Goal: Information Seeking & Learning: Learn about a topic

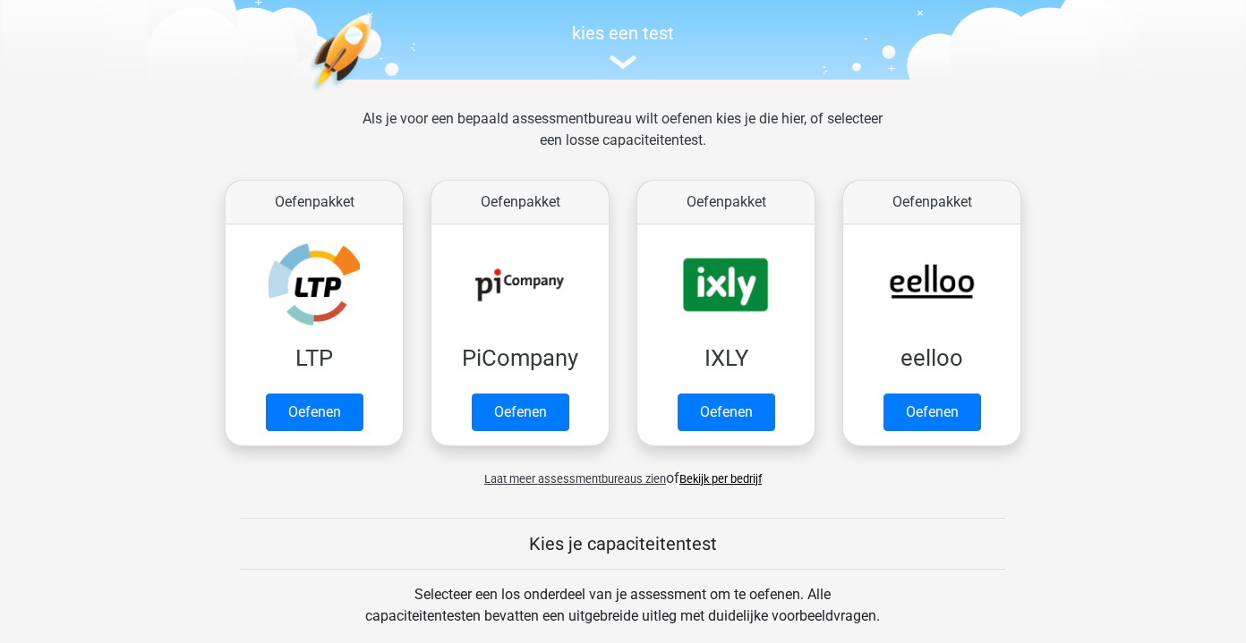
scroll to position [177, 0]
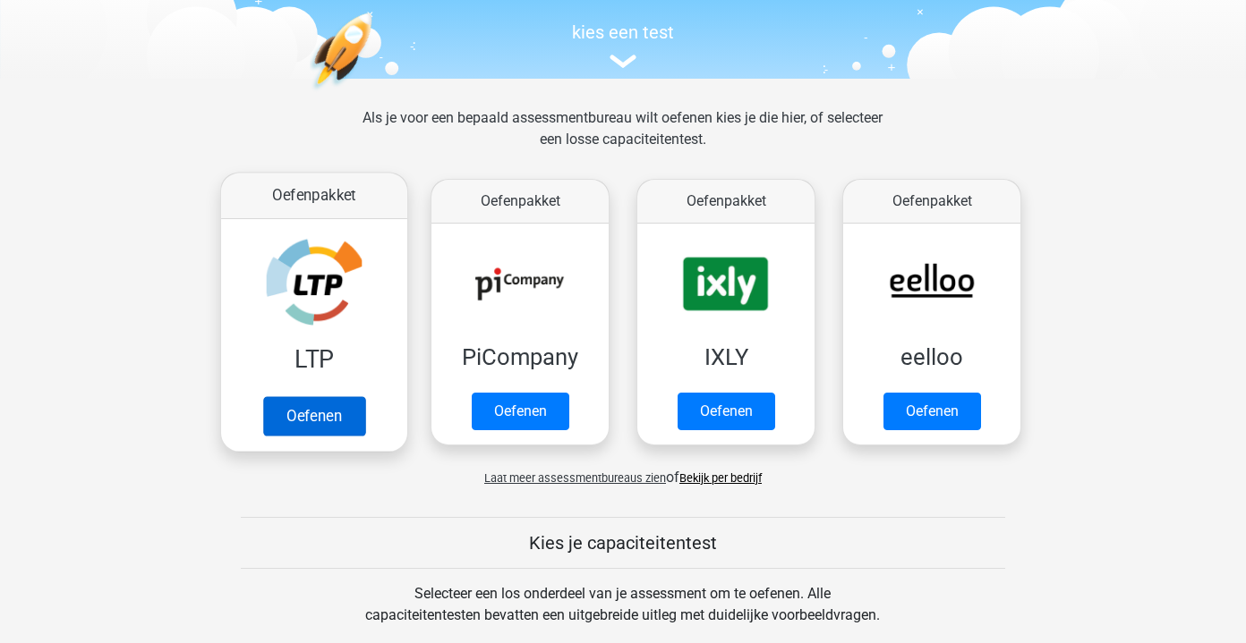
click at [335, 417] on link "Oefenen" at bounding box center [314, 415] width 102 height 39
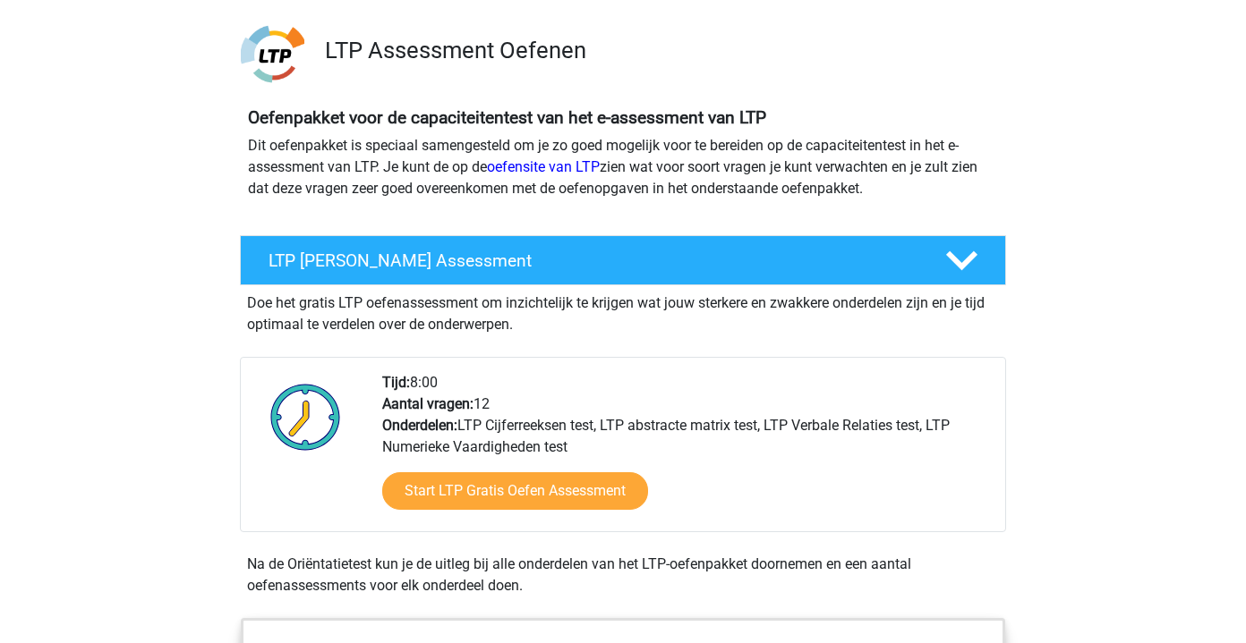
scroll to position [123, 0]
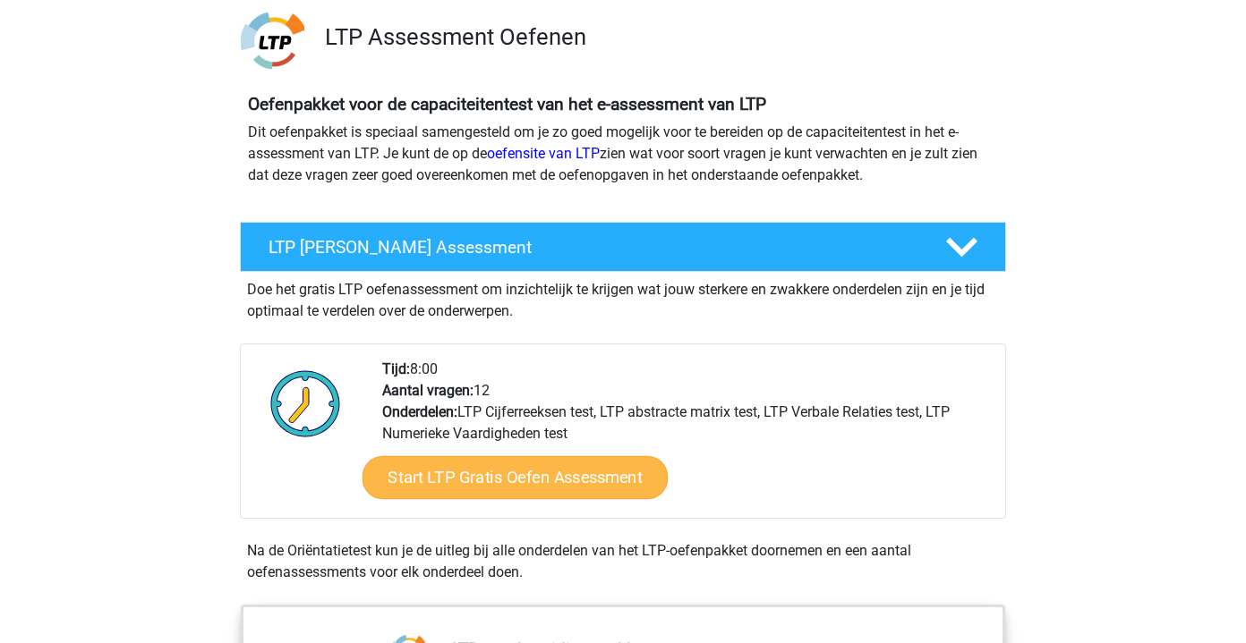
click at [502, 477] on link "Start LTP Gratis Oefen Assessment" at bounding box center [515, 477] width 306 height 43
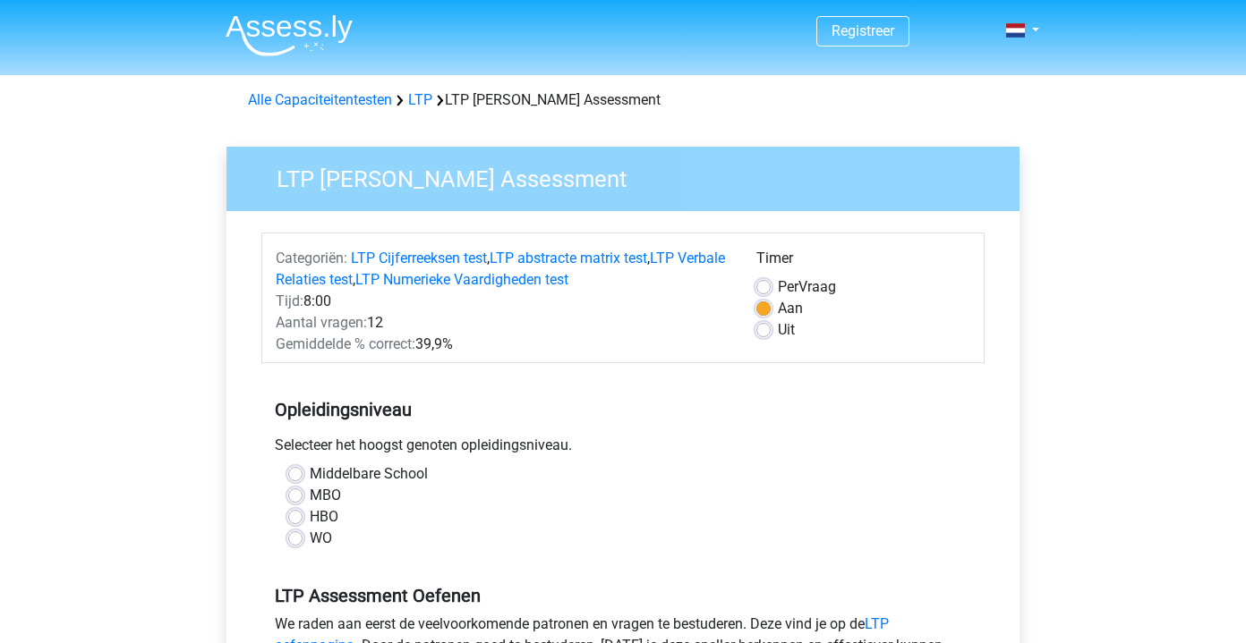
click at [317, 479] on label "Middelbare School" at bounding box center [369, 474] width 118 height 21
click at [302, 479] on input "Middelbare School" at bounding box center [295, 473] width 14 height 18
radio input "true"
click at [310, 518] on label "HBO" at bounding box center [324, 516] width 29 height 21
click at [301, 518] on input "HBO" at bounding box center [295, 515] width 14 height 18
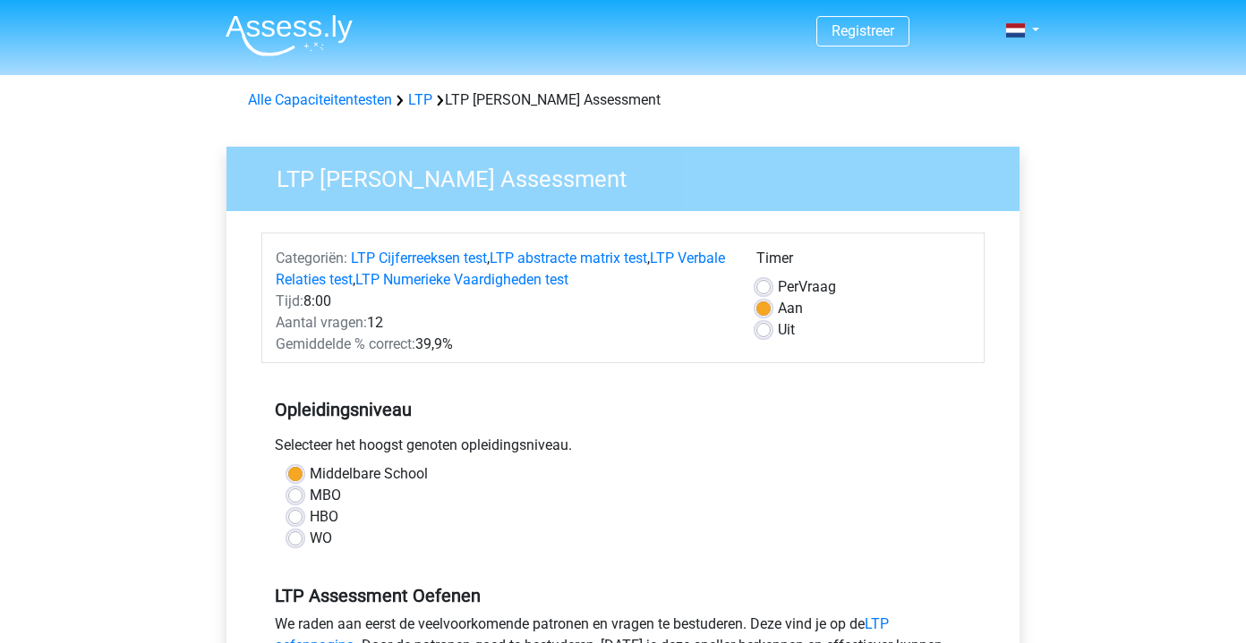
radio input "true"
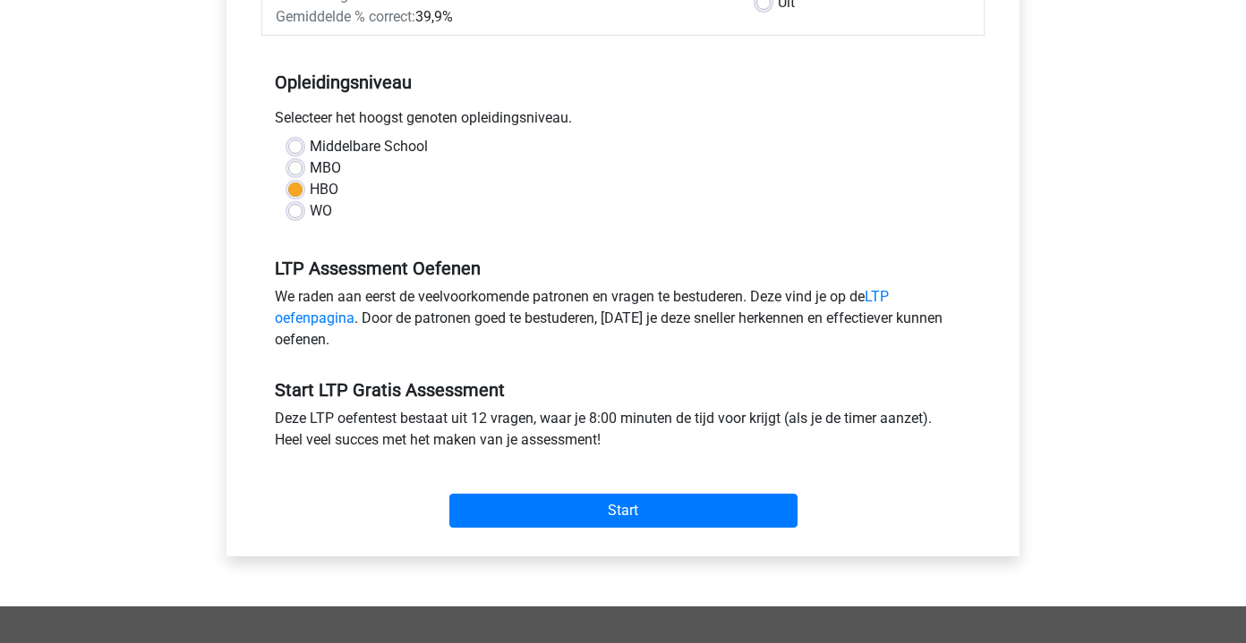
scroll to position [384, 0]
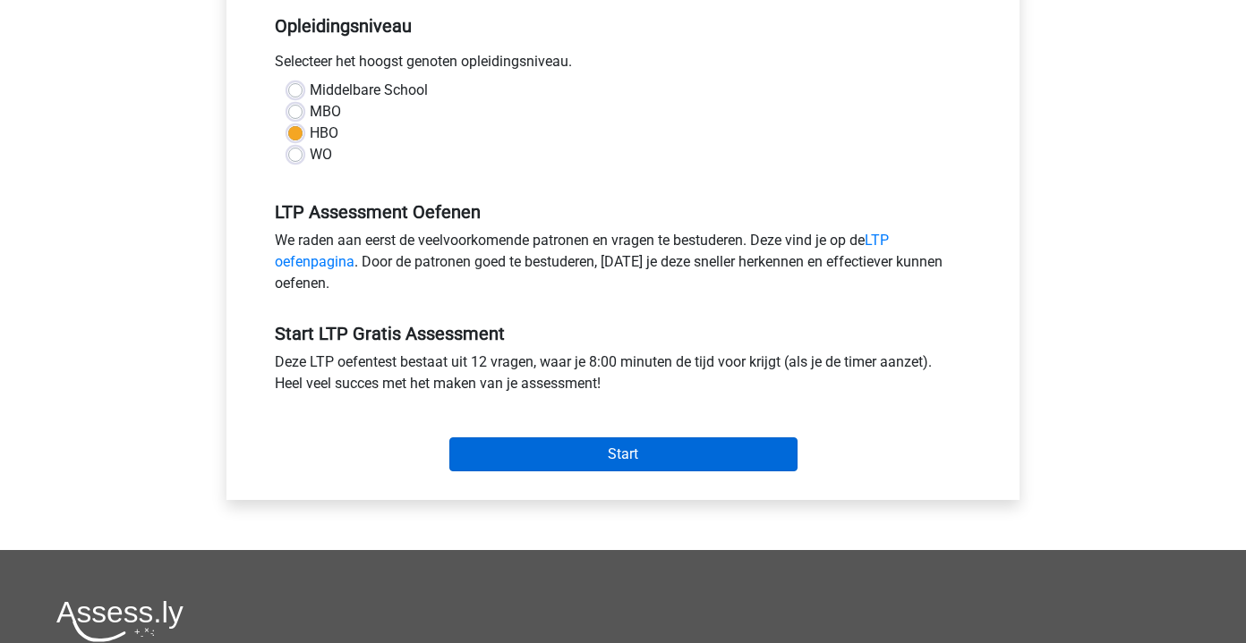
click at [472, 455] on input "Start" at bounding box center [623, 455] width 348 height 34
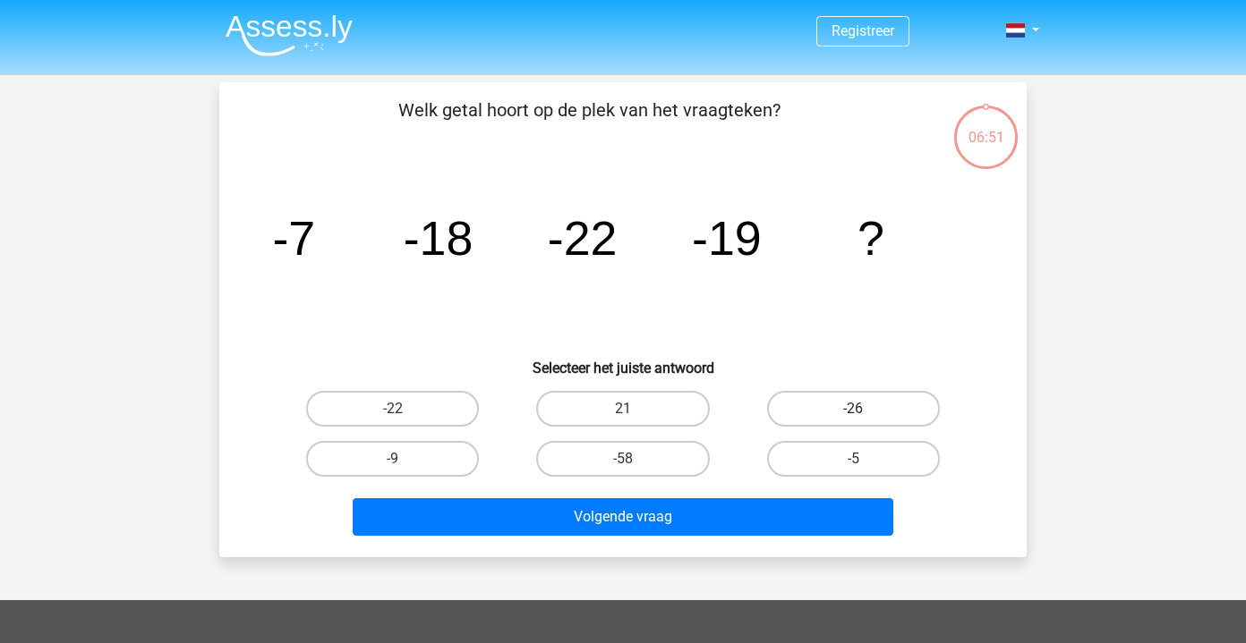
click at [801, 409] on label "-26" at bounding box center [853, 409] width 173 height 36
click at [853, 409] on input "-26" at bounding box center [859, 415] width 12 height 12
radio input "true"
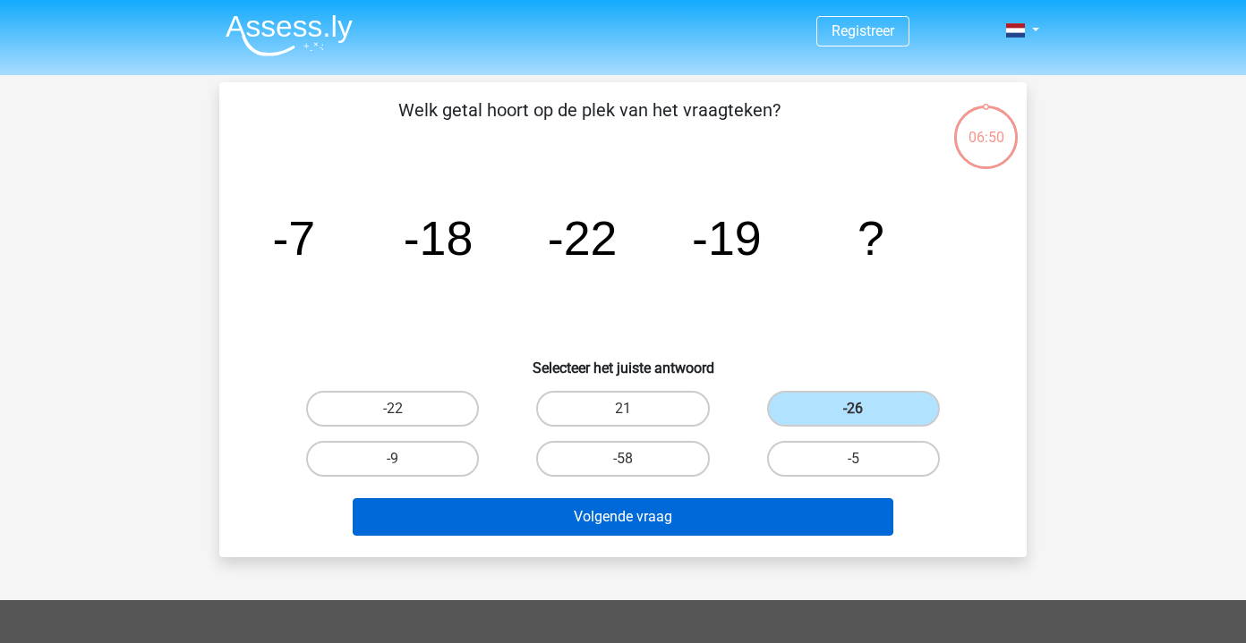
click at [676, 518] on button "Volgende vraag" at bounding box center [623, 517] width 541 height 38
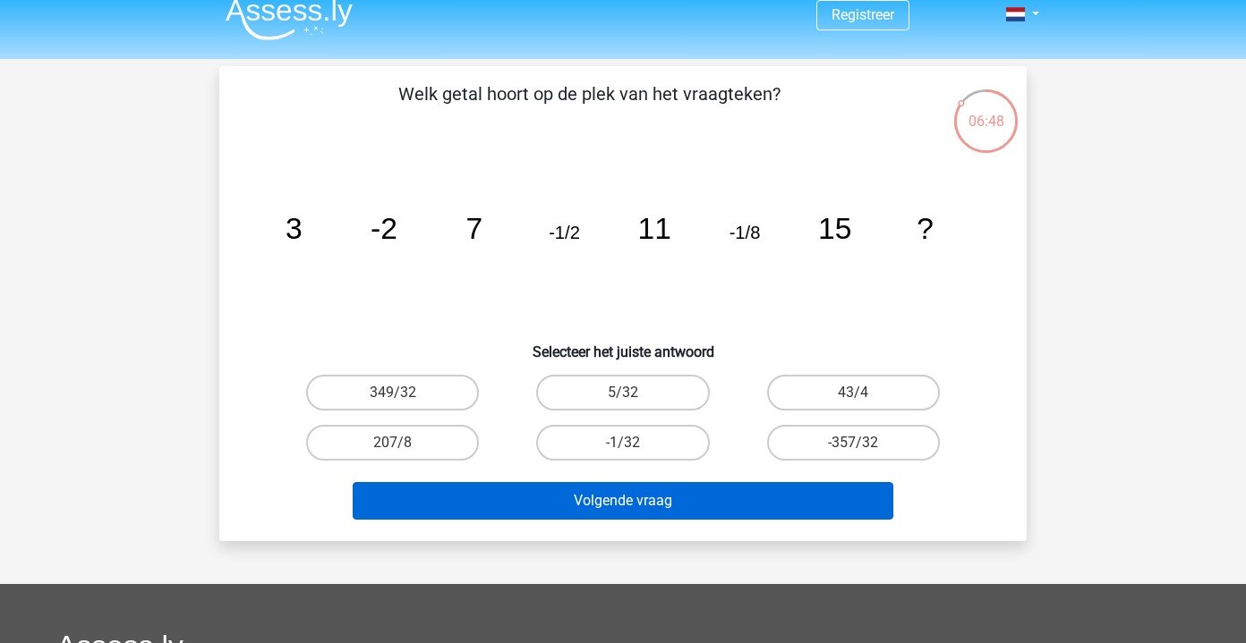
scroll to position [7, 0]
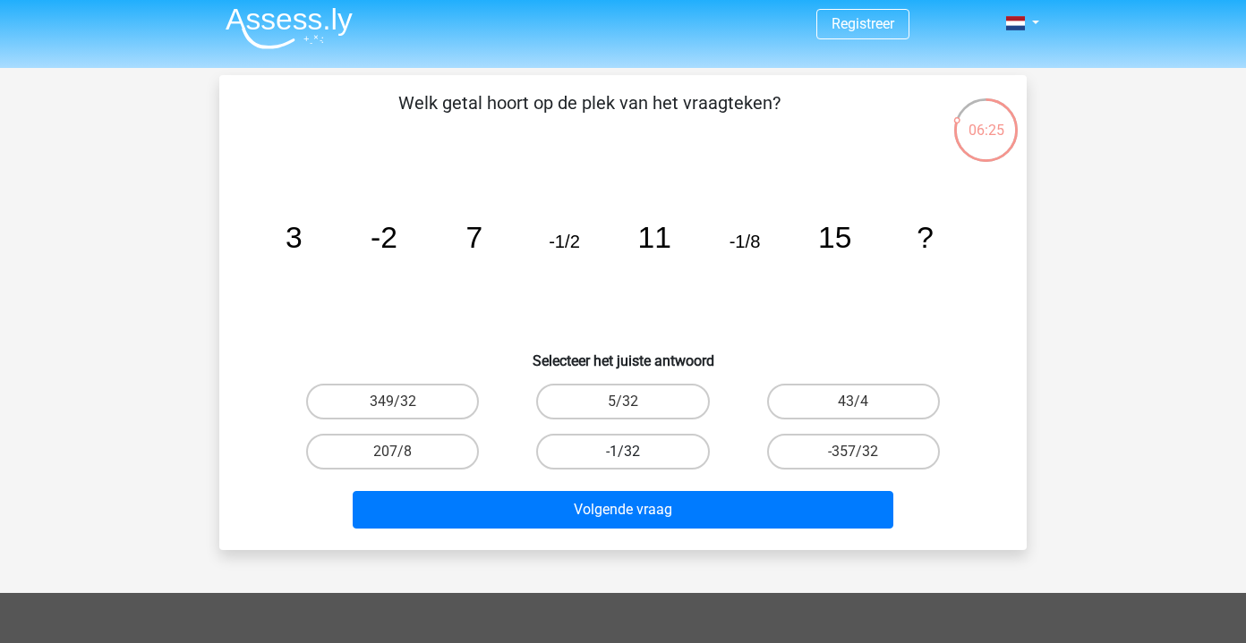
click at [678, 455] on label "-1/32" at bounding box center [622, 452] width 173 height 36
click at [634, 455] on input "-1/32" at bounding box center [629, 458] width 12 height 12
radio input "true"
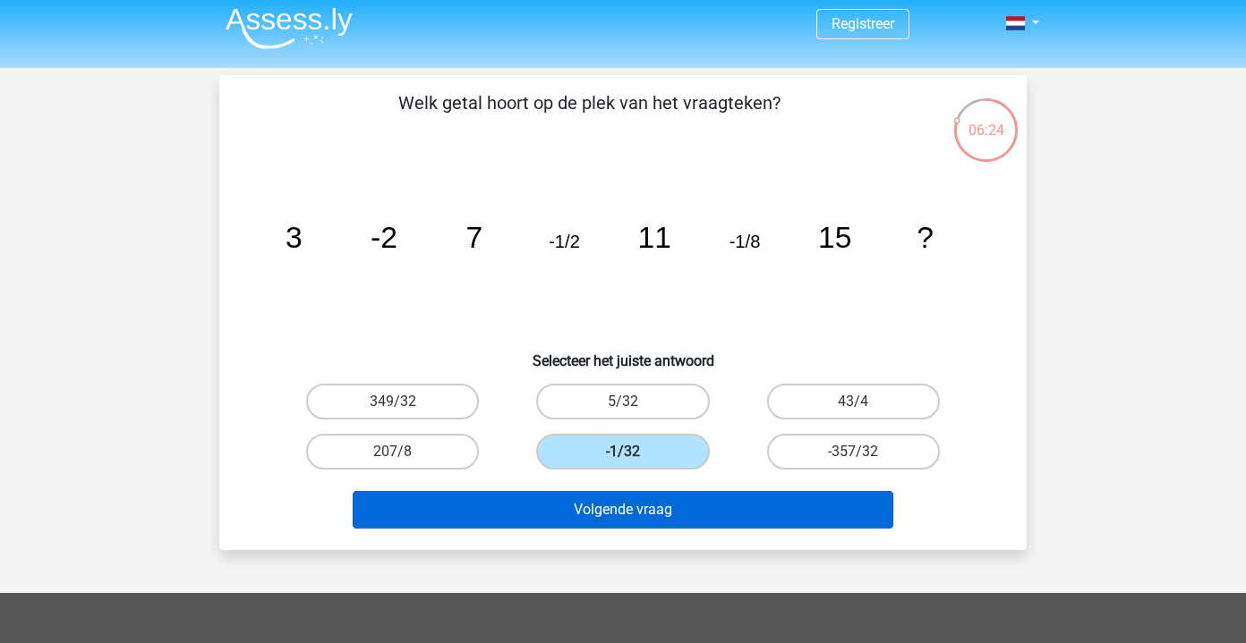
click at [691, 505] on button "Volgende vraag" at bounding box center [623, 510] width 541 height 38
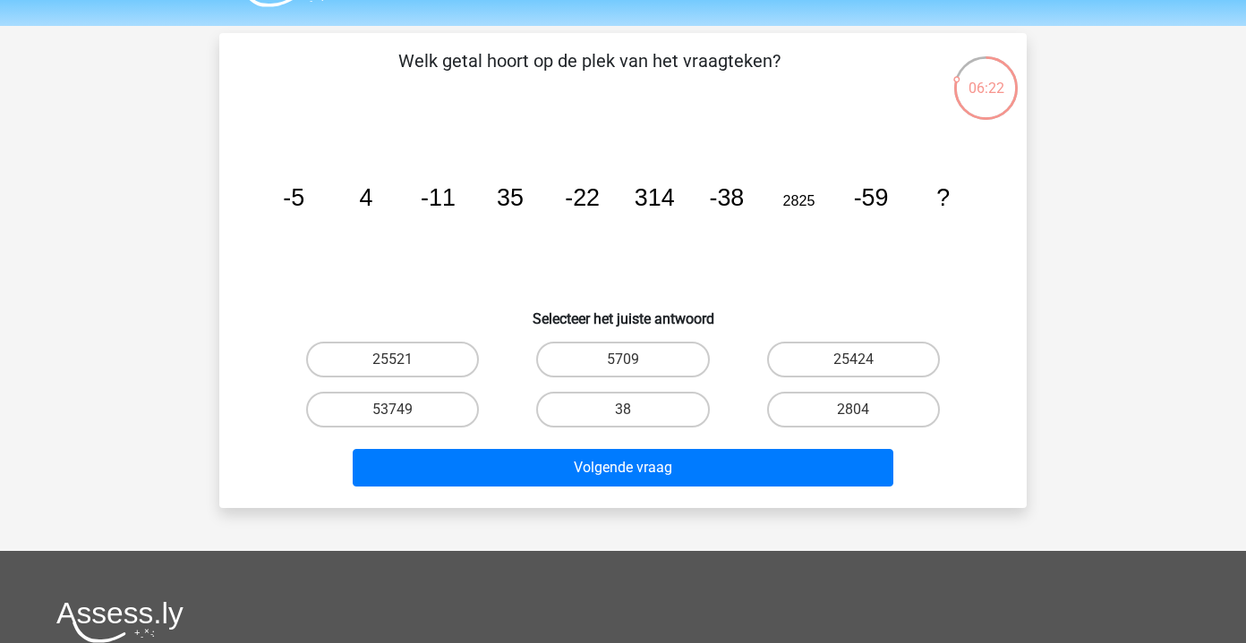
scroll to position [47, 0]
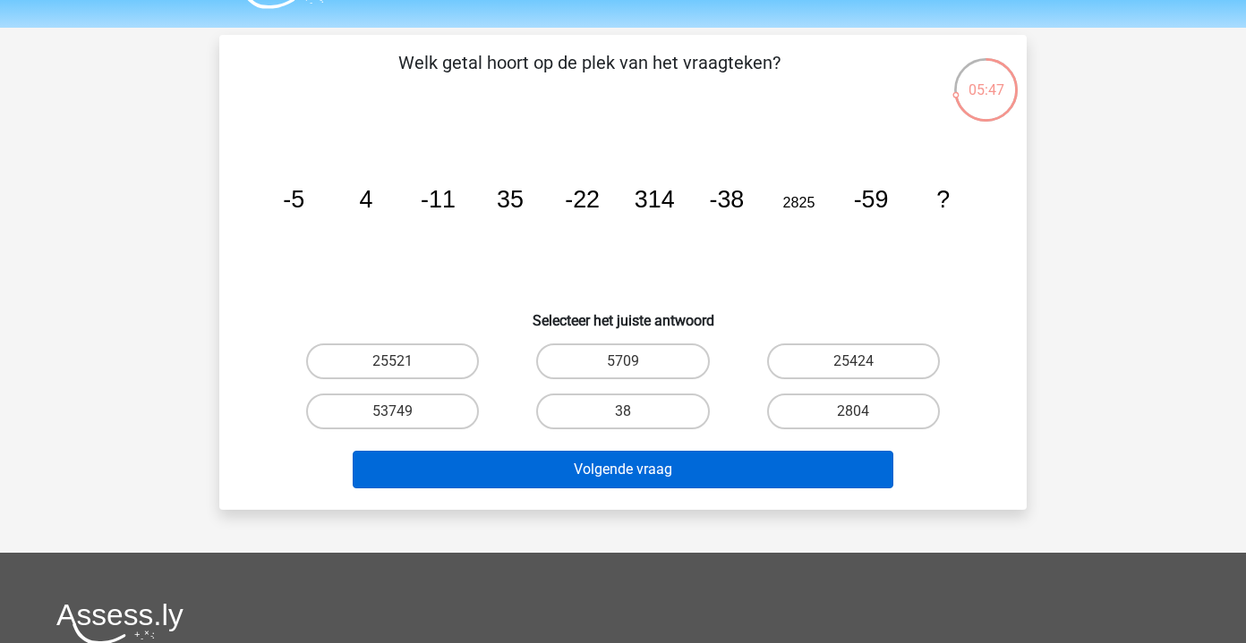
click at [685, 481] on button "Volgende vraag" at bounding box center [623, 470] width 541 height 38
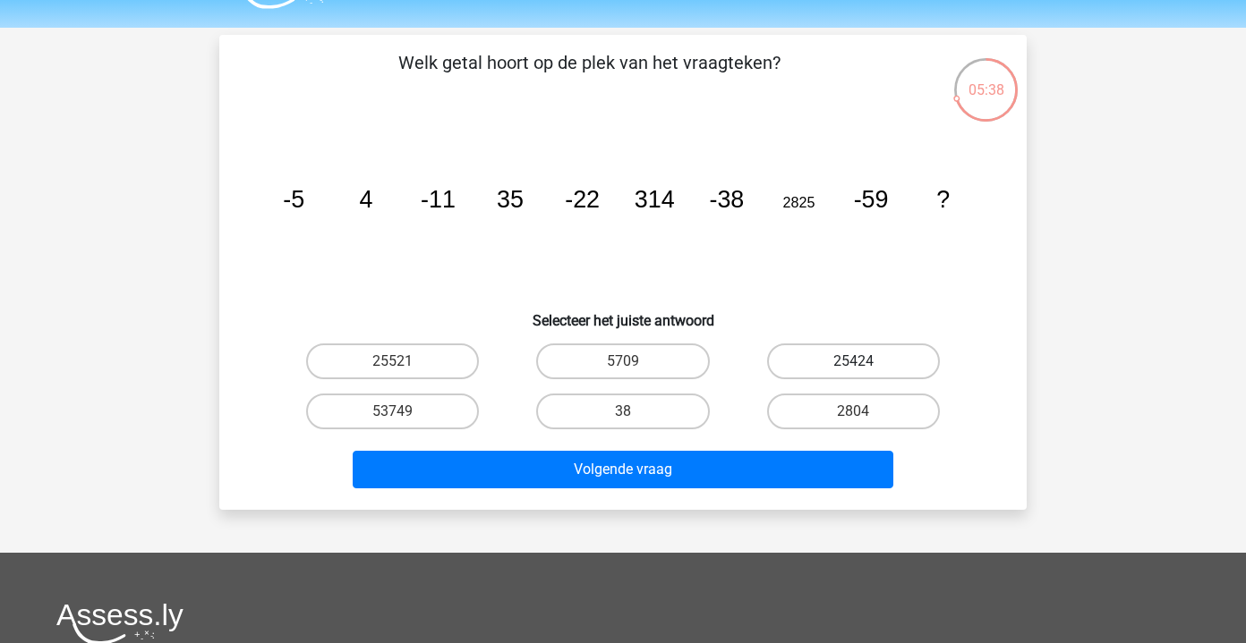
click at [830, 359] on label "25424" at bounding box center [853, 362] width 173 height 36
click at [853, 361] on input "25424" at bounding box center [859, 367] width 12 height 12
radio input "true"
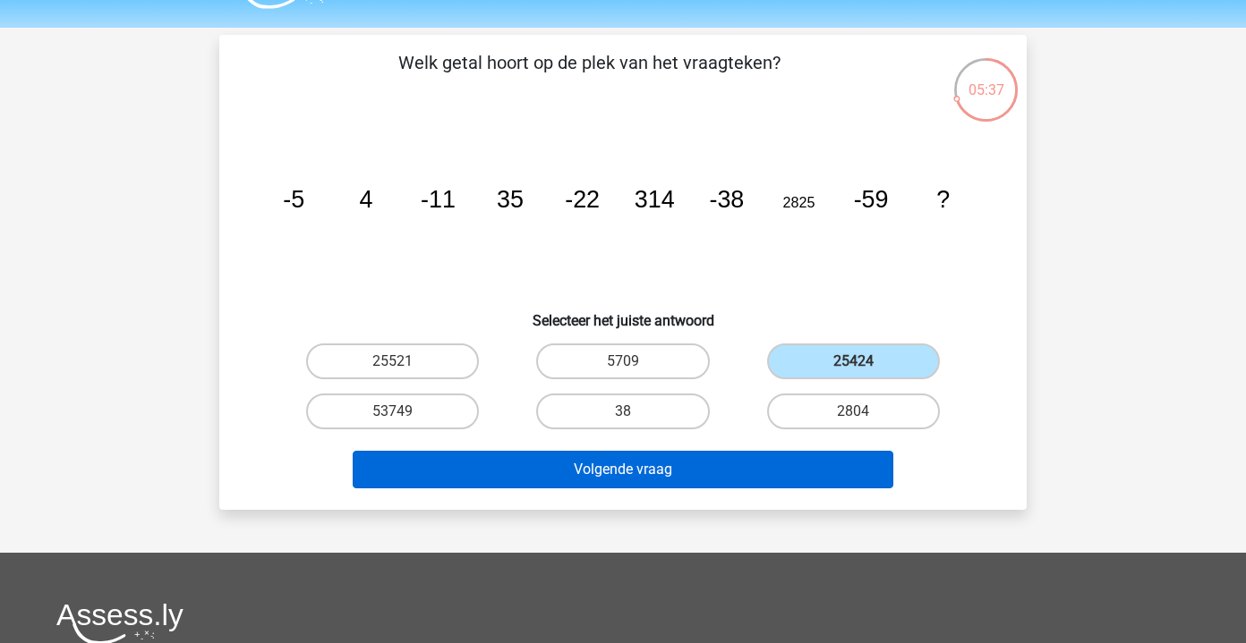
click at [714, 468] on button "Volgende vraag" at bounding box center [623, 470] width 541 height 38
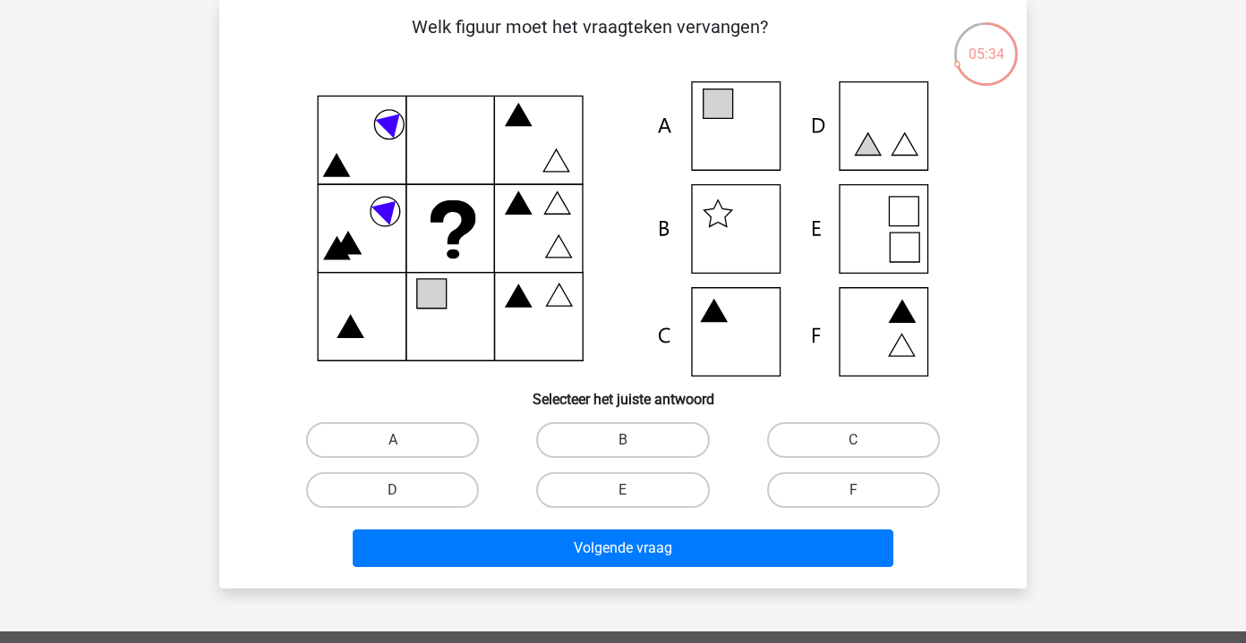
scroll to position [82, 0]
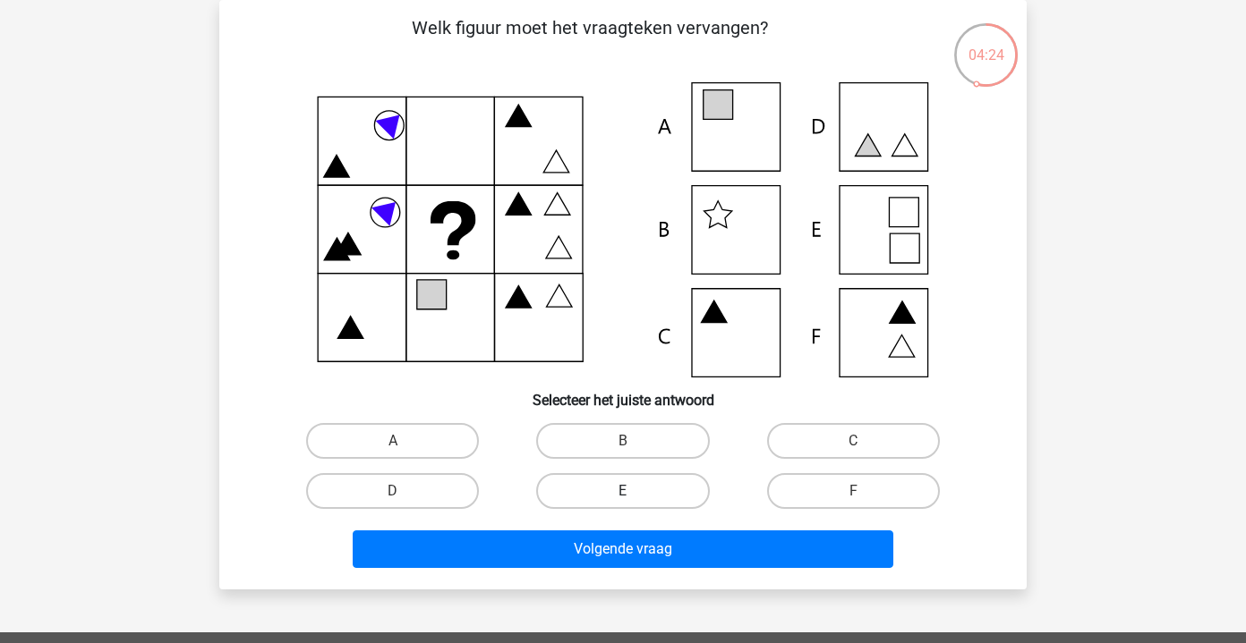
click at [625, 489] on label "E" at bounding box center [622, 491] width 173 height 36
click at [625, 491] on input "E" at bounding box center [629, 497] width 12 height 12
radio input "true"
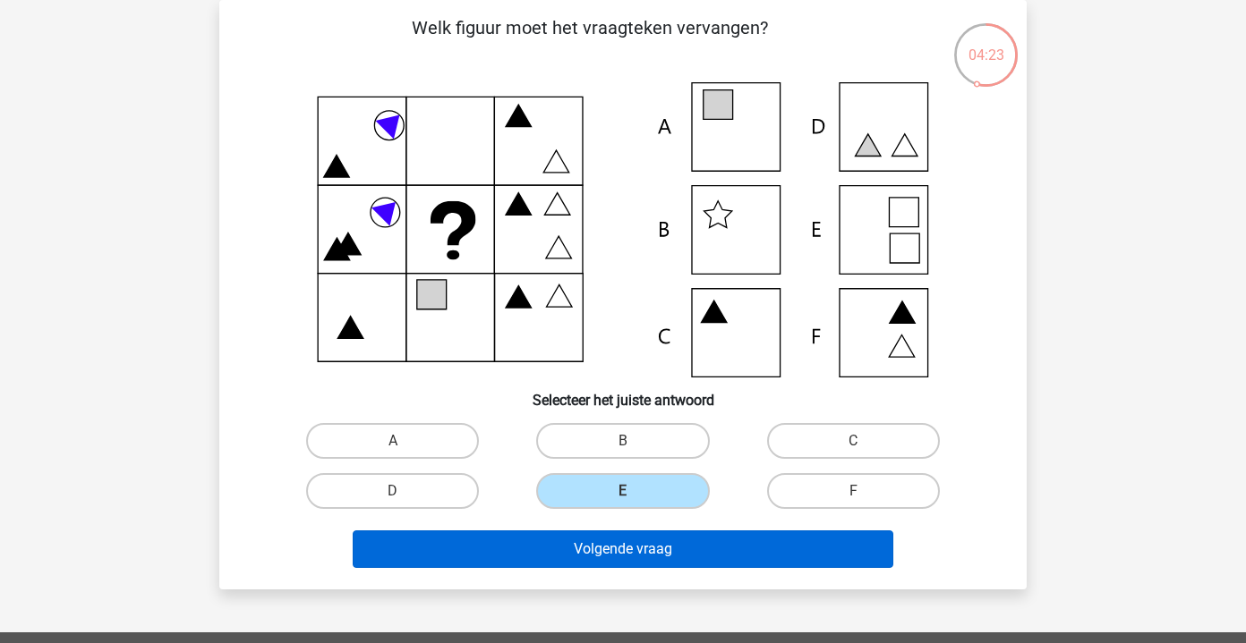
click at [652, 544] on button "Volgende vraag" at bounding box center [623, 550] width 541 height 38
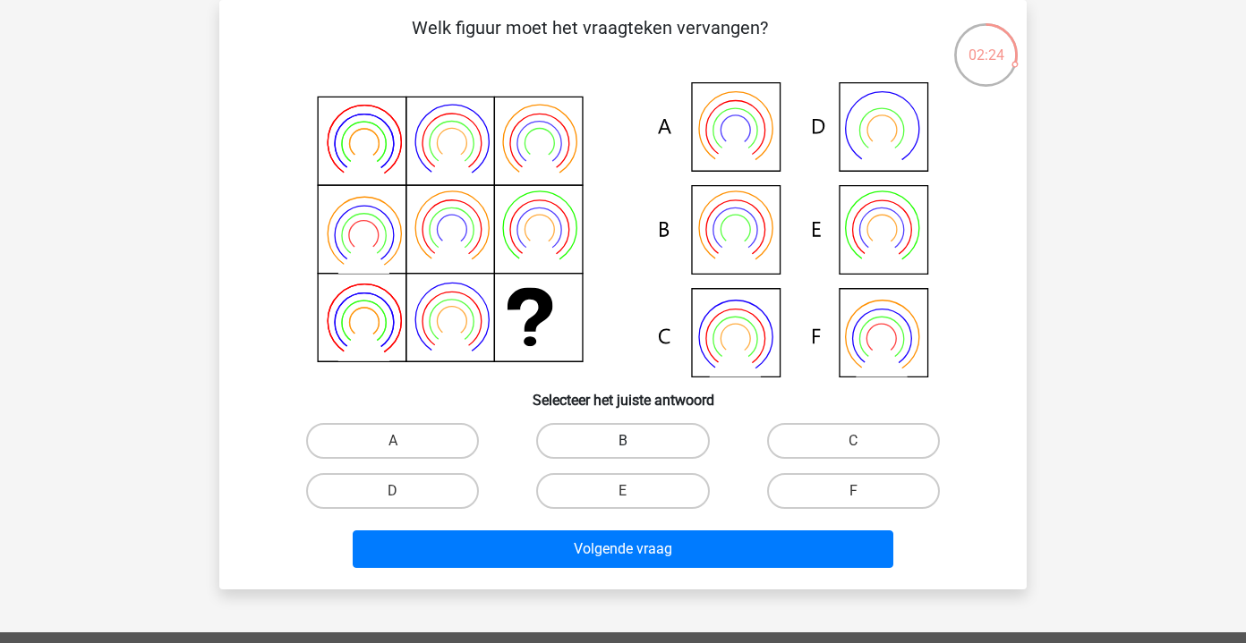
click at [590, 450] on label "B" at bounding box center [622, 441] width 173 height 36
click at [623, 450] on input "B" at bounding box center [629, 447] width 12 height 12
radio input "true"
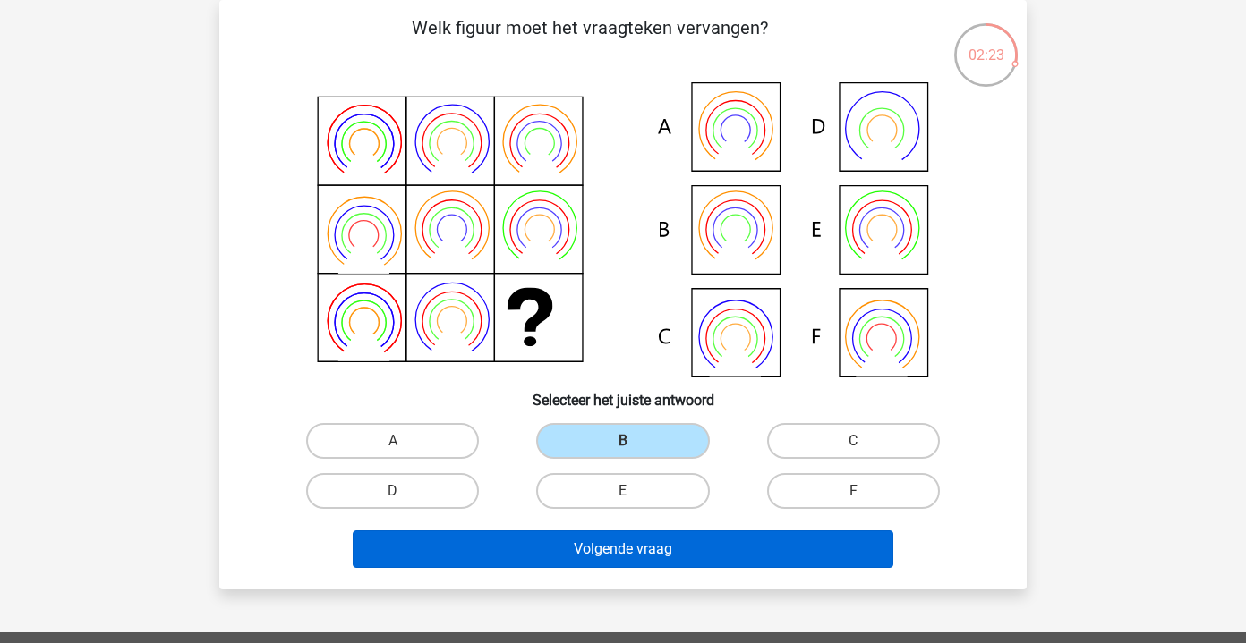
click at [623, 564] on button "Volgende vraag" at bounding box center [623, 550] width 541 height 38
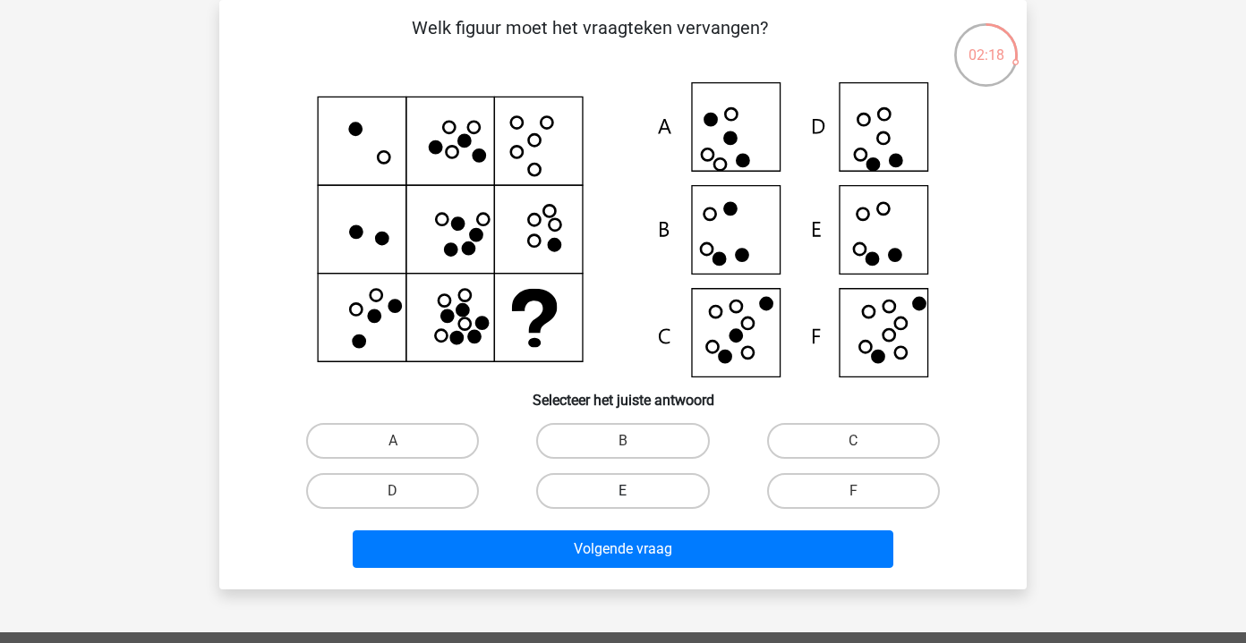
click at [631, 503] on label "E" at bounding box center [622, 491] width 173 height 36
click at [631, 503] on input "E" at bounding box center [629, 497] width 12 height 12
radio input "true"
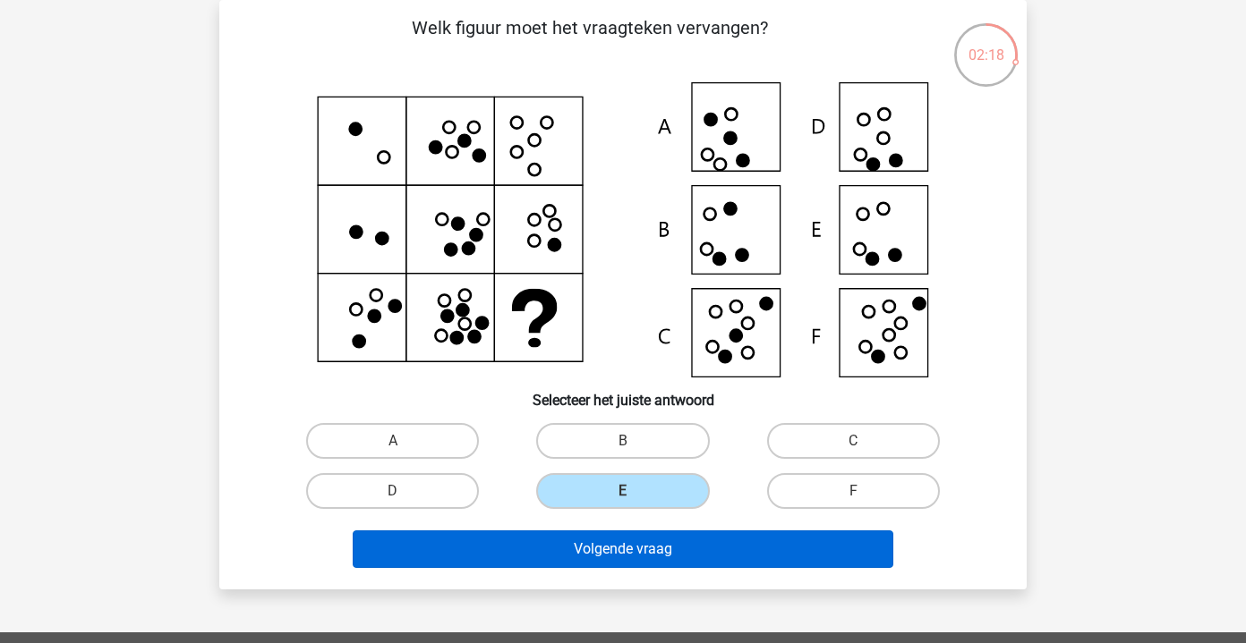
click at [631, 545] on button "Volgende vraag" at bounding box center [623, 550] width 541 height 38
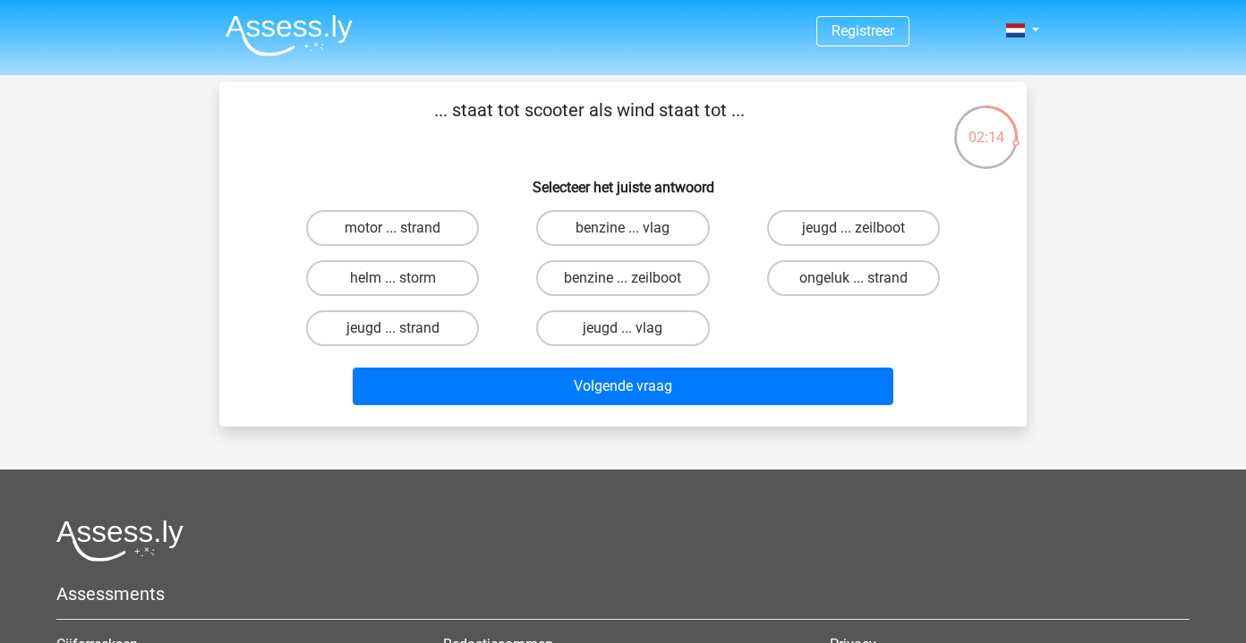
scroll to position [0, 0]
